Goal: Task Accomplishment & Management: Use online tool/utility

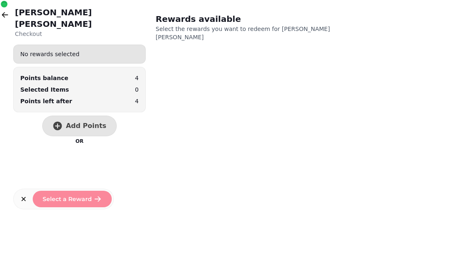
click at [9, 16] on icon "button" at bounding box center [5, 15] width 8 height 8
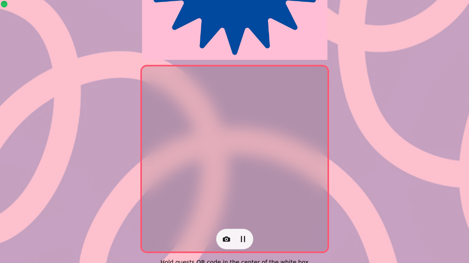
scroll to position [159, 0]
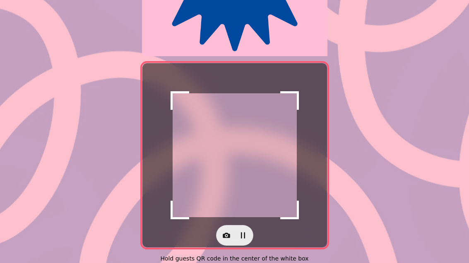
click at [226, 239] on icon "button" at bounding box center [226, 236] width 8 height 8
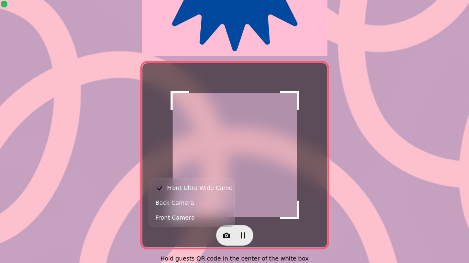
click at [191, 204] on span "Back Camera" at bounding box center [174, 203] width 38 height 10
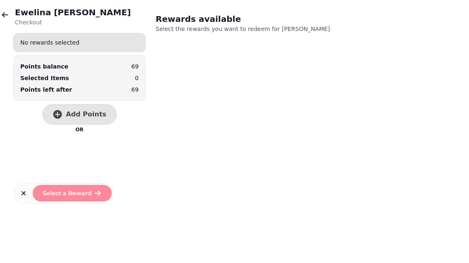
click at [83, 113] on span "Add Points" at bounding box center [86, 114] width 41 height 7
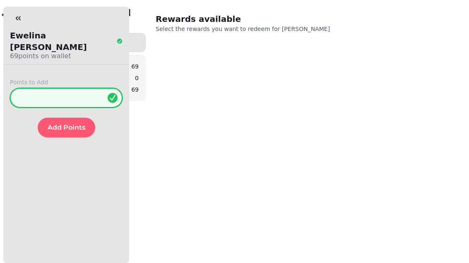
click at [57, 88] on input "*" at bounding box center [66, 98] width 112 height 20
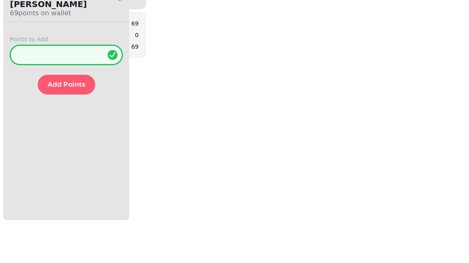
type input "**"
click at [61, 124] on span "Add Points" at bounding box center [67, 127] width 38 height 7
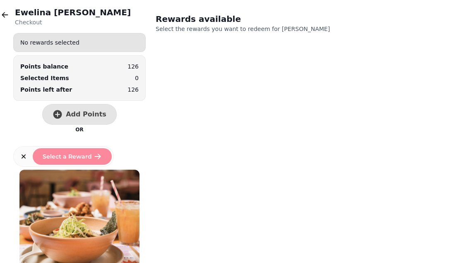
click at [9, 14] on icon "button" at bounding box center [5, 15] width 8 height 8
